Goal: Complete application form

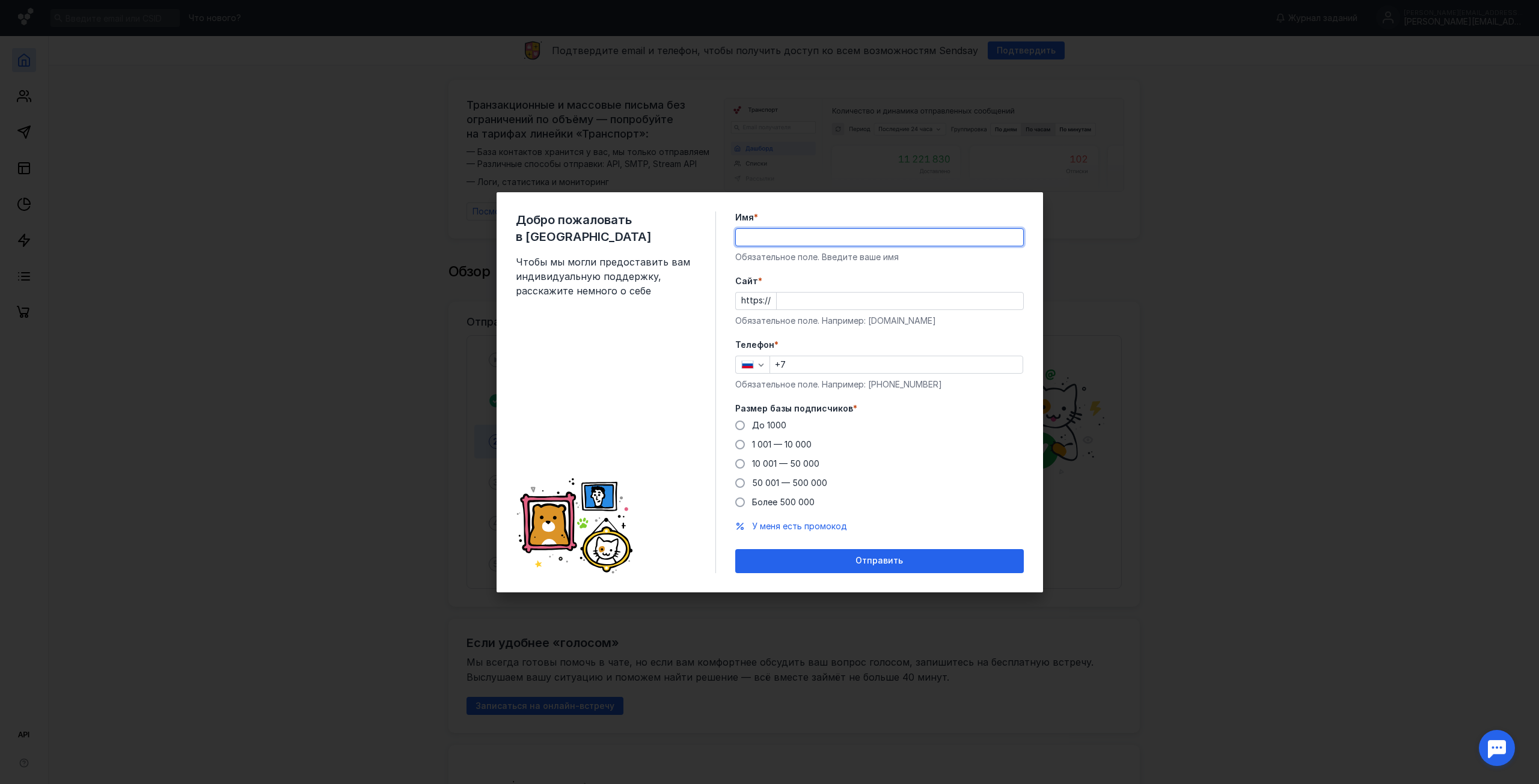
type input "[PERSON_NAME]"
click at [812, 302] on input "Cайт *" at bounding box center [900, 300] width 247 height 17
type input "[DOMAIN_NAME]"
click at [747, 423] on label "До 1000" at bounding box center [760, 425] width 51 height 12
click at [0, 0] on input "До 1000" at bounding box center [0, 0] width 0 height 0
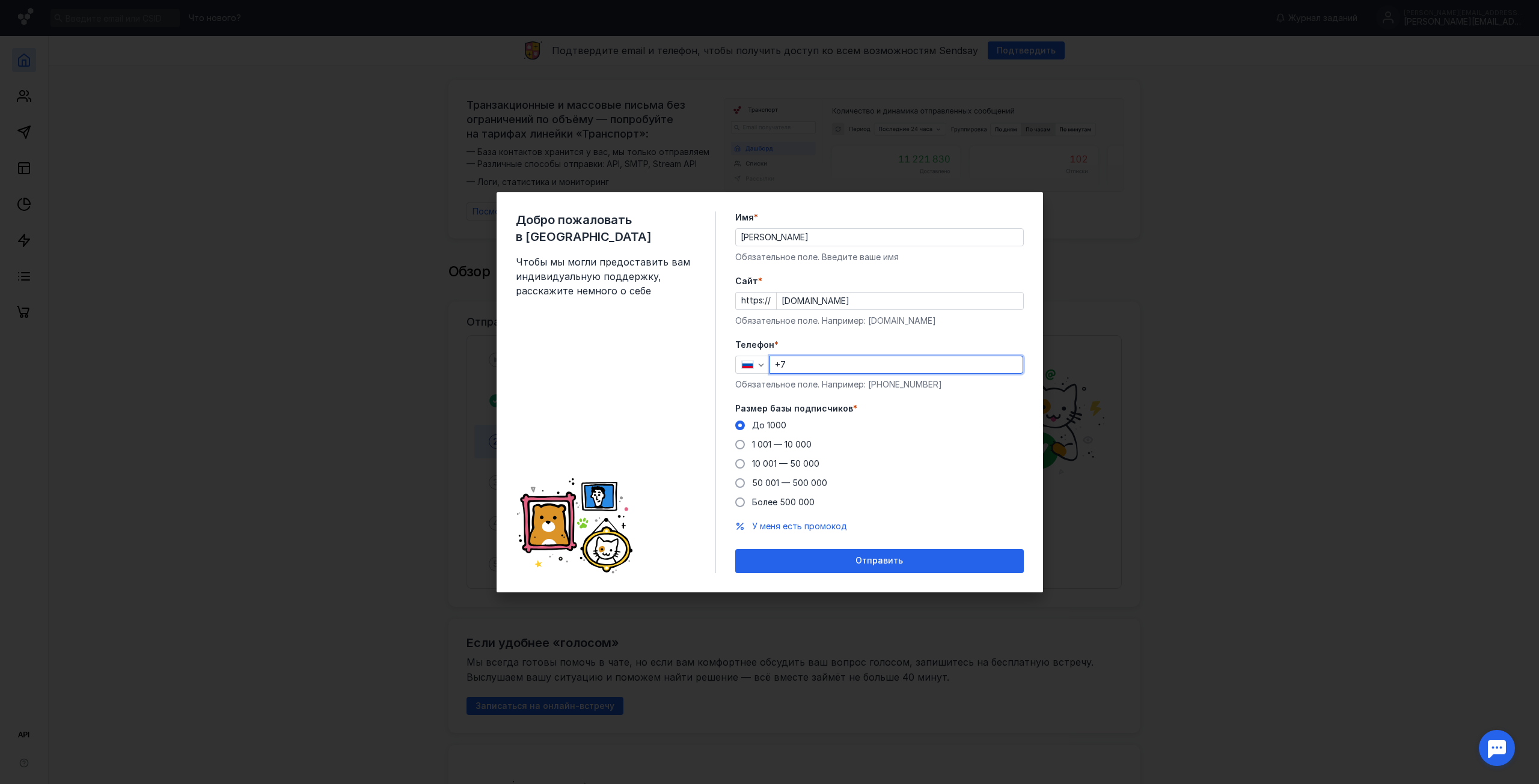
click at [805, 362] on input "+7" at bounding box center [896, 365] width 252 height 17
type input "[PHONE_NUMBER]"
click at [899, 563] on span "Отправить" at bounding box center [879, 560] width 48 height 10
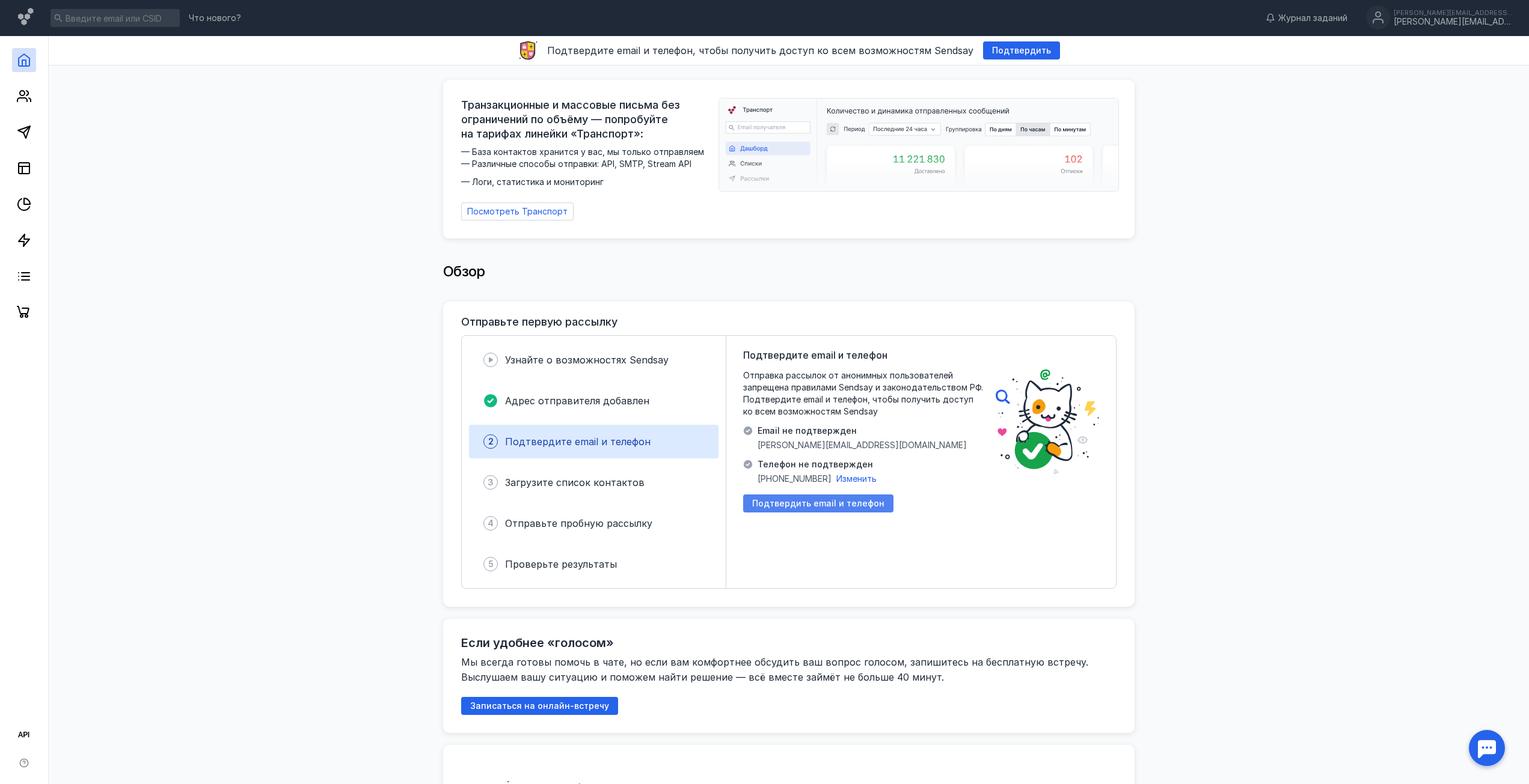
click at [855, 499] on span "Подтвердить email и телефон" at bounding box center [818, 503] width 132 height 10
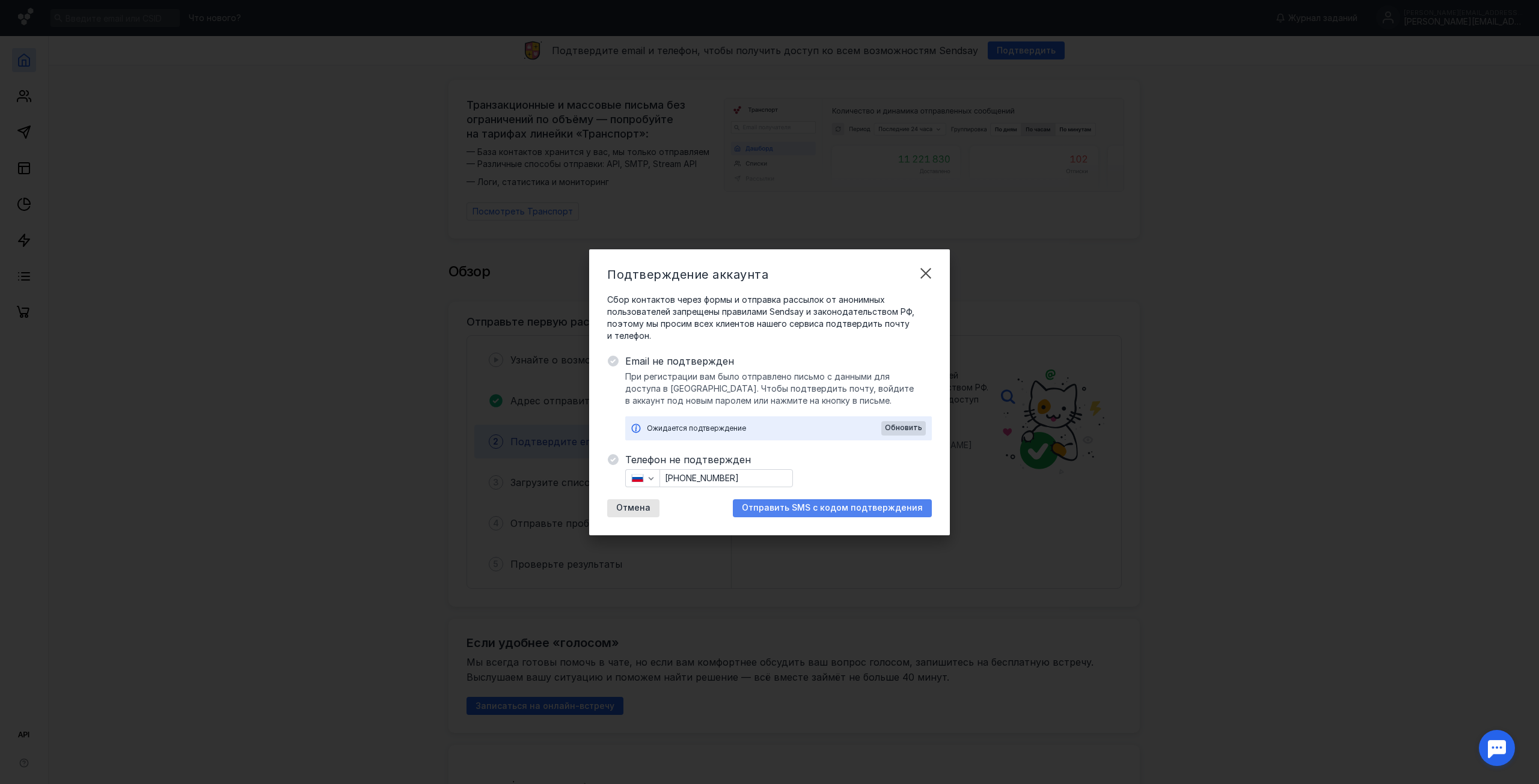
click at [791, 508] on span "Отправить SMS с кодом подтверждения" at bounding box center [833, 508] width 181 height 10
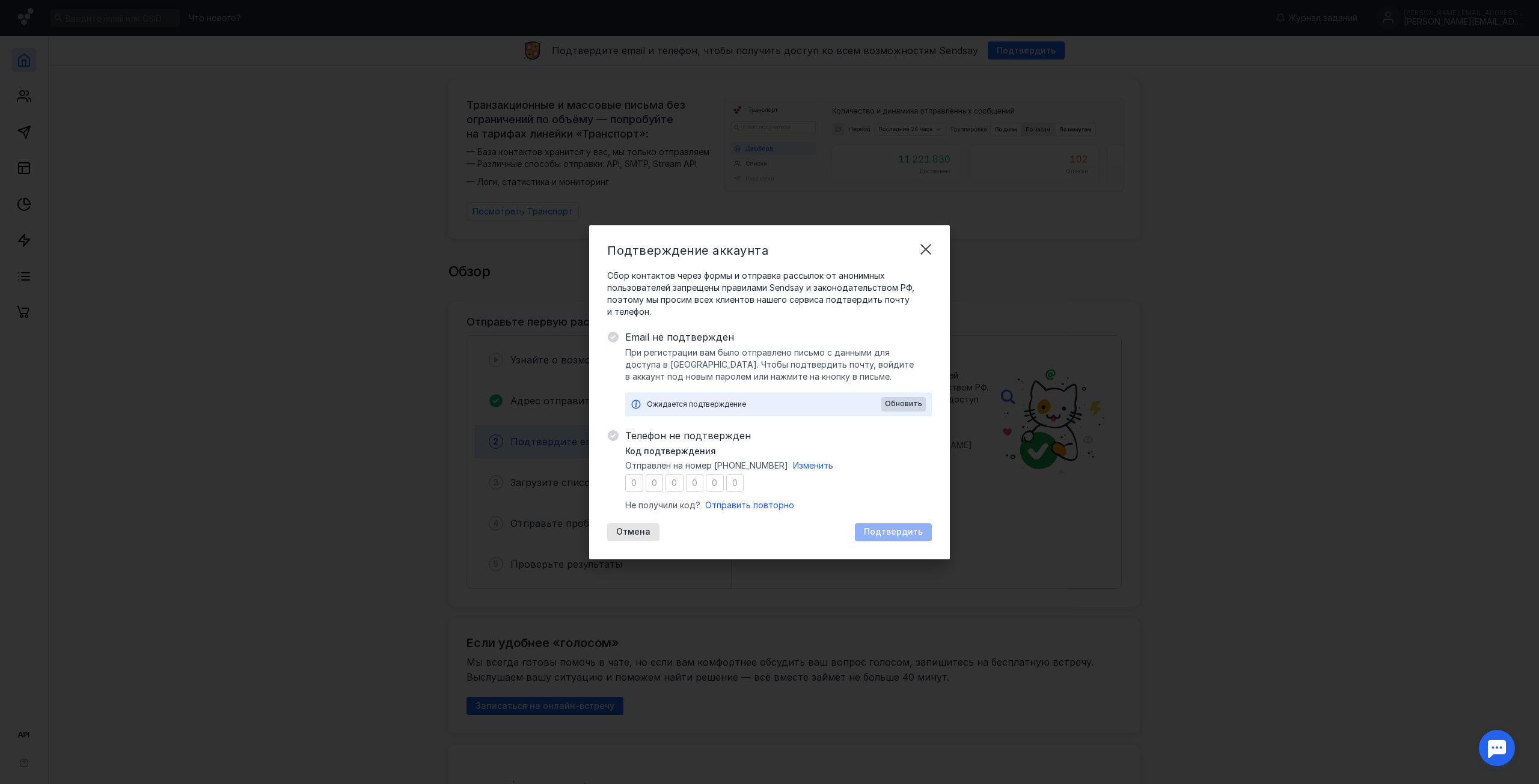
type input "1"
type input "8"
type input "4"
type input "8"
type input "7"
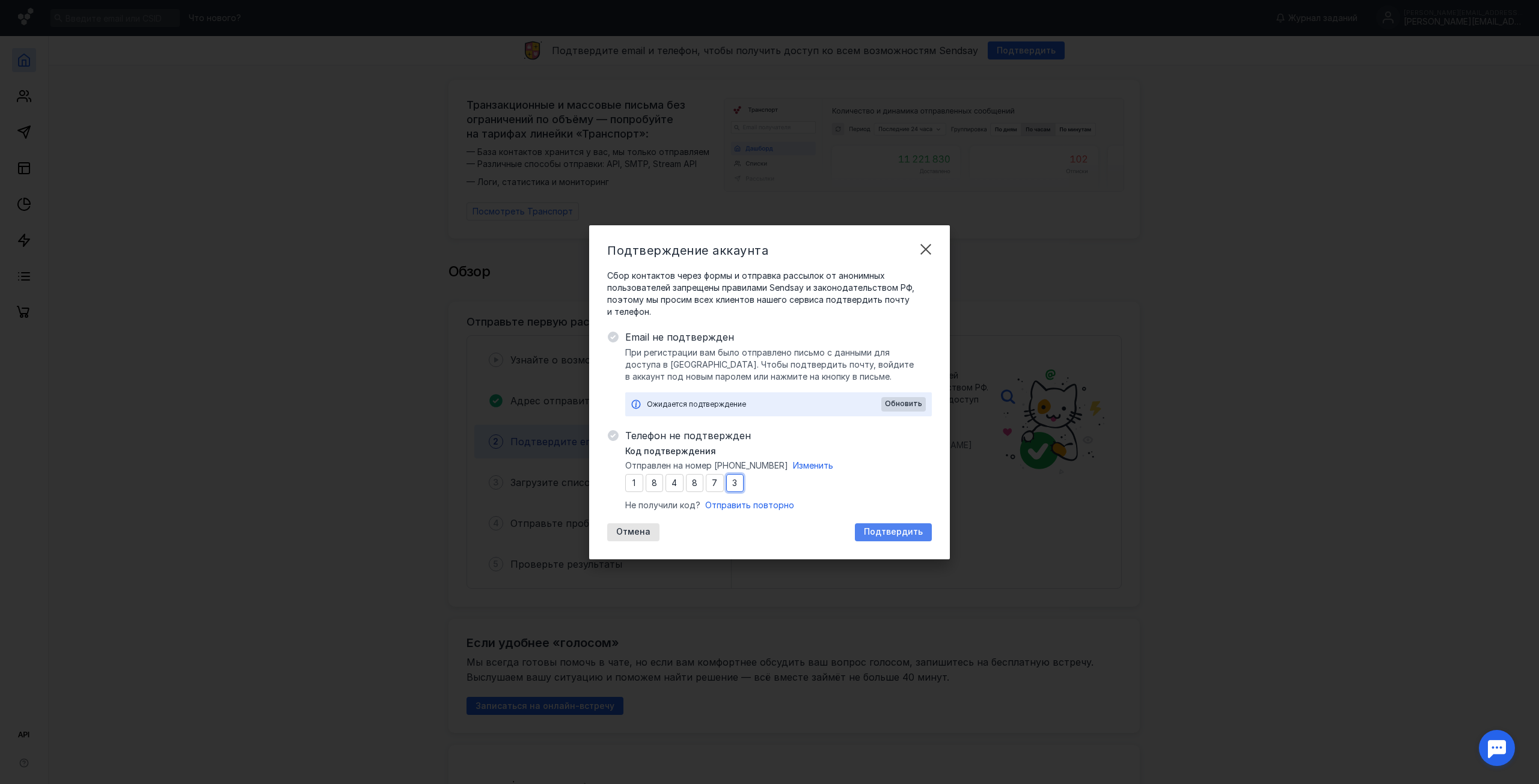
type input "3"
click at [917, 525] on div "Подтвердить" at bounding box center [893, 532] width 77 height 18
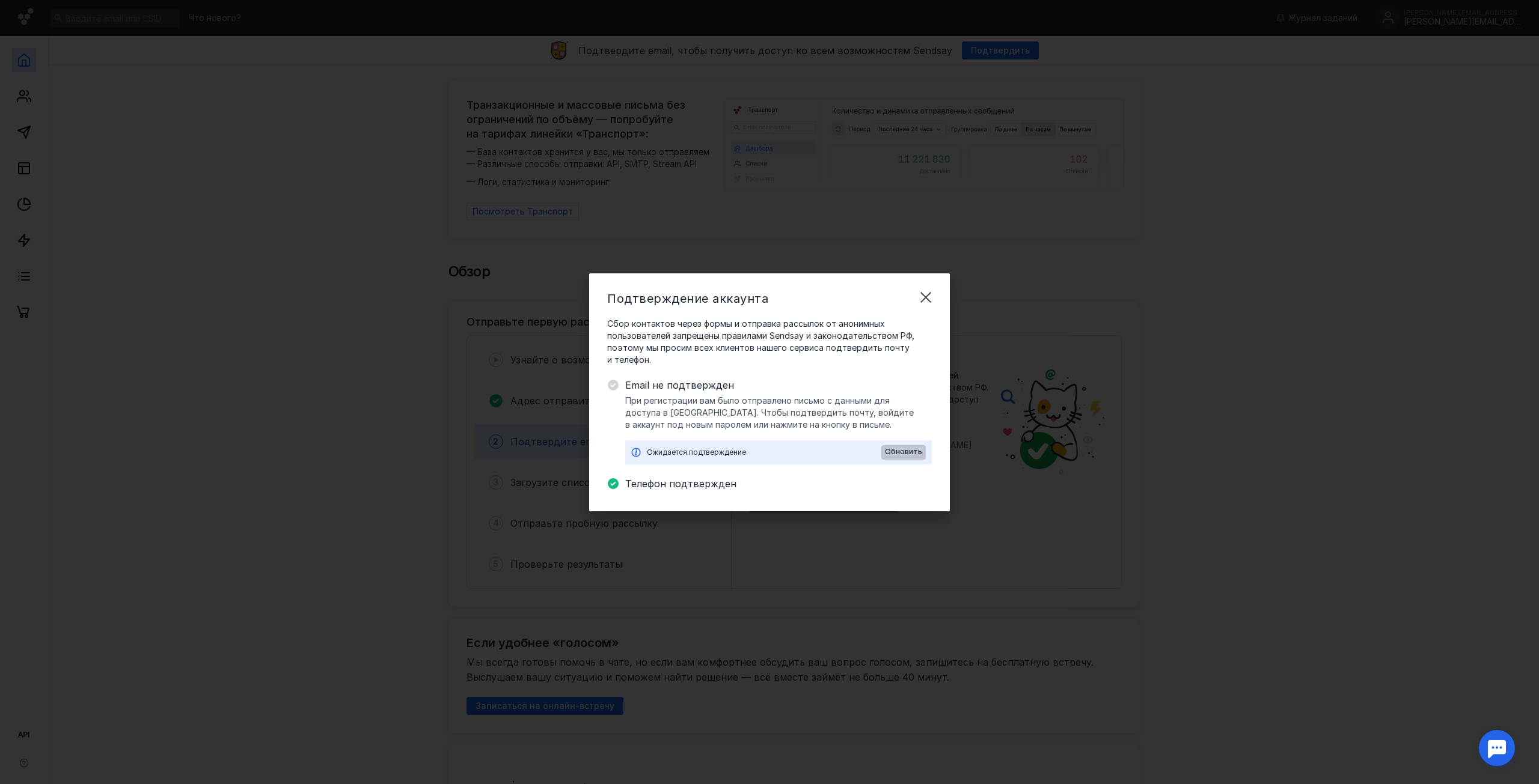
click at [905, 456] on span "Обновить" at bounding box center [903, 452] width 37 height 9
